Goal: Obtain resource: Obtain resource

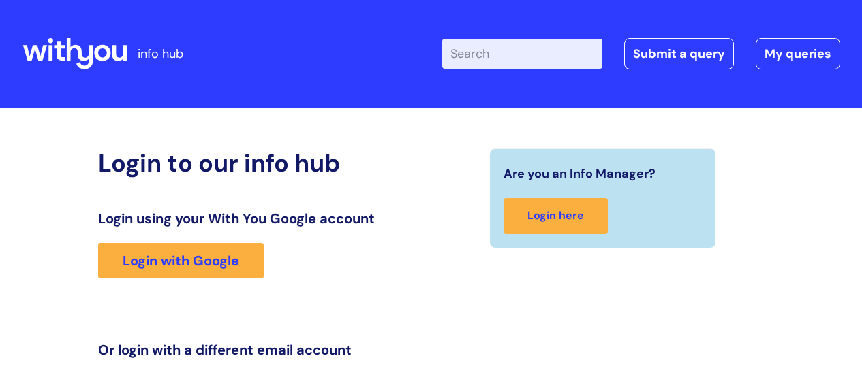
scroll to position [208, 0]
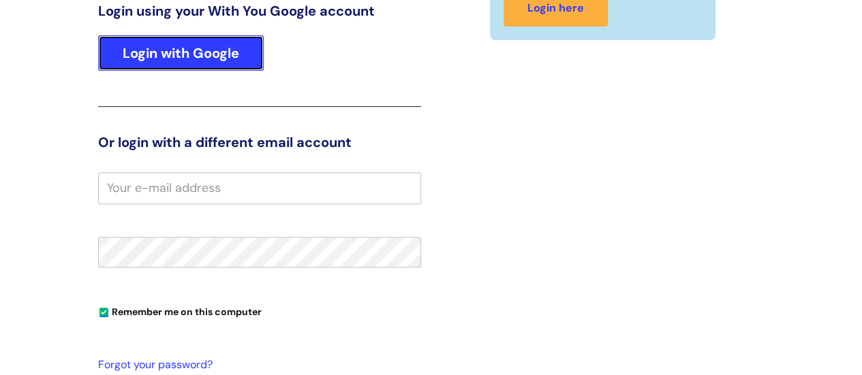
click at [215, 58] on link "Login with Google" at bounding box center [181, 52] width 166 height 35
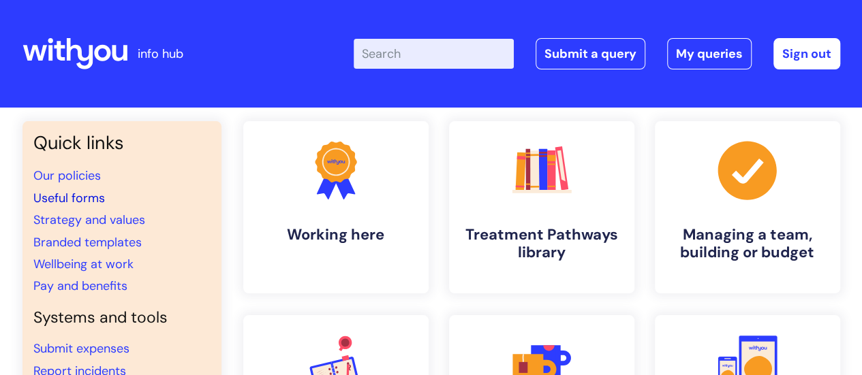
click at [74, 198] on link "Useful forms" at bounding box center [69, 198] width 72 height 16
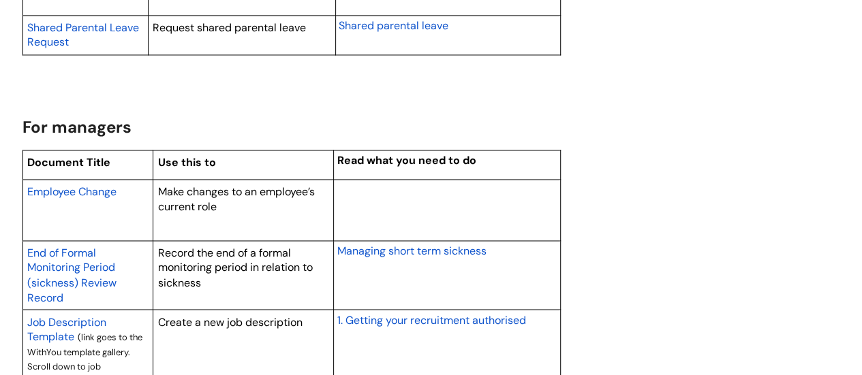
scroll to position [1090, 0]
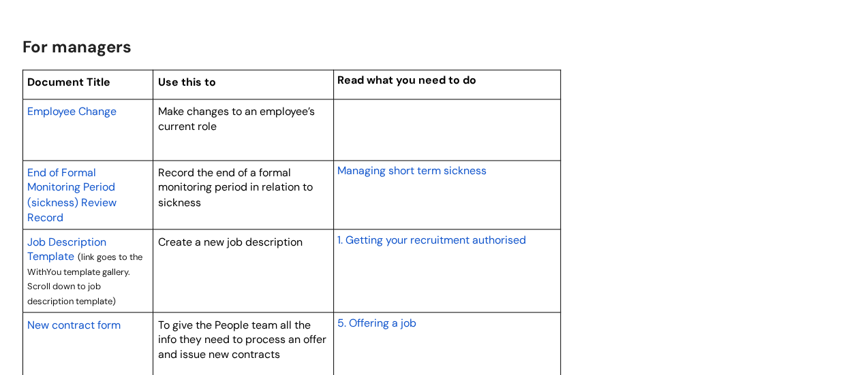
click at [101, 107] on span "Employee Change" at bounding box center [71, 111] width 89 height 14
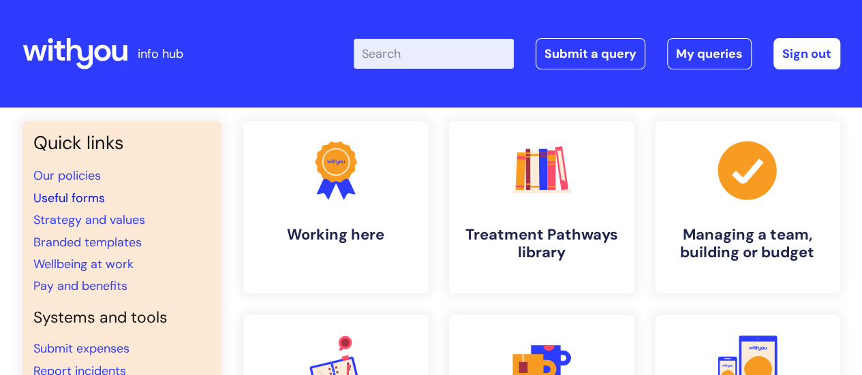
click at [78, 199] on link "Useful forms" at bounding box center [69, 198] width 72 height 16
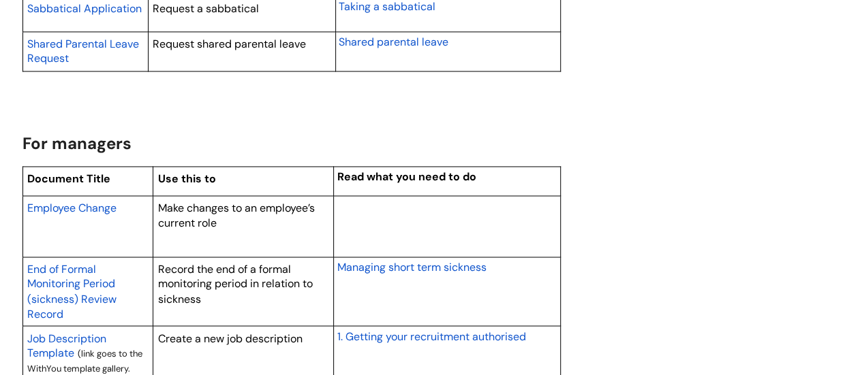
scroll to position [1022, 0]
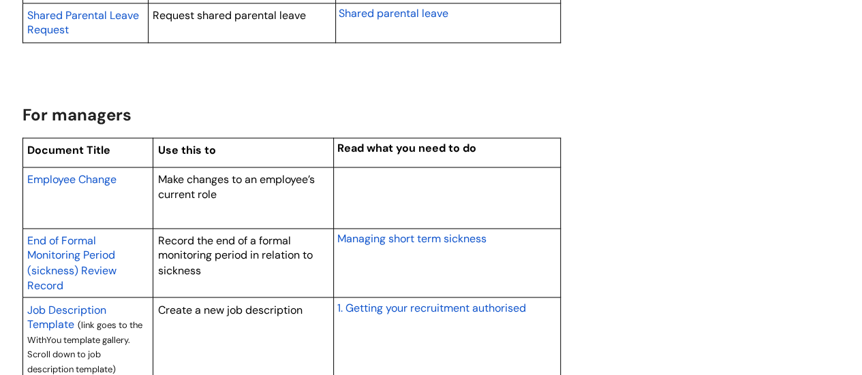
click at [93, 177] on span "Employee Change" at bounding box center [71, 179] width 89 height 14
